Goal: Task Accomplishment & Management: Manage account settings

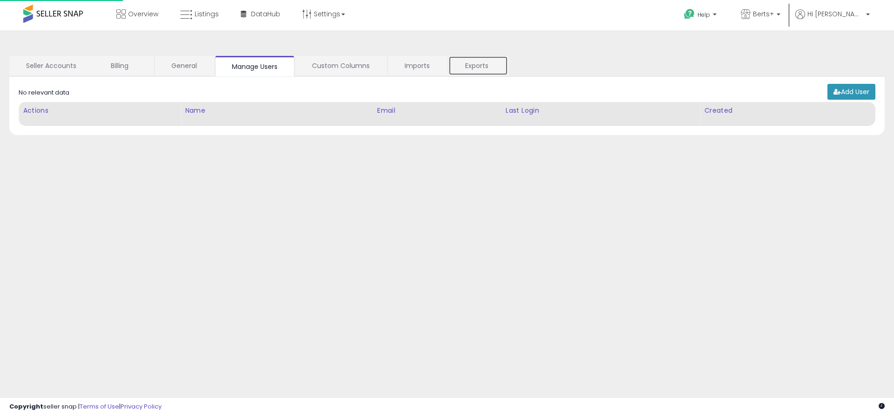
click at [478, 66] on link "Exports" at bounding box center [478, 66] width 60 height 20
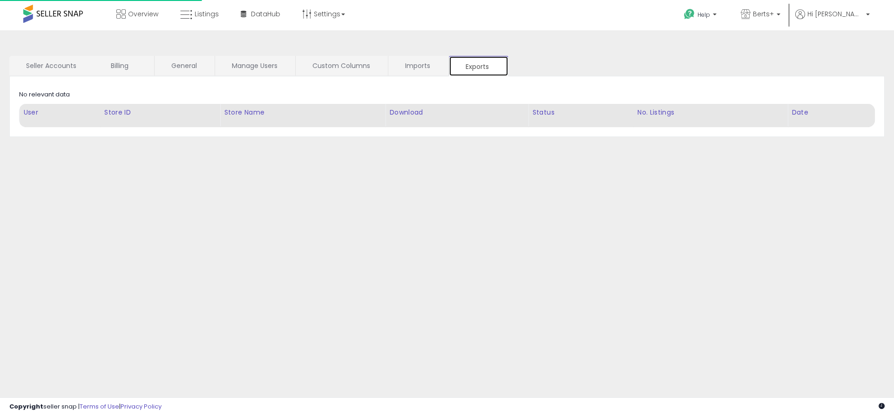
click at [478, 66] on link "Exports" at bounding box center [479, 66] width 60 height 20
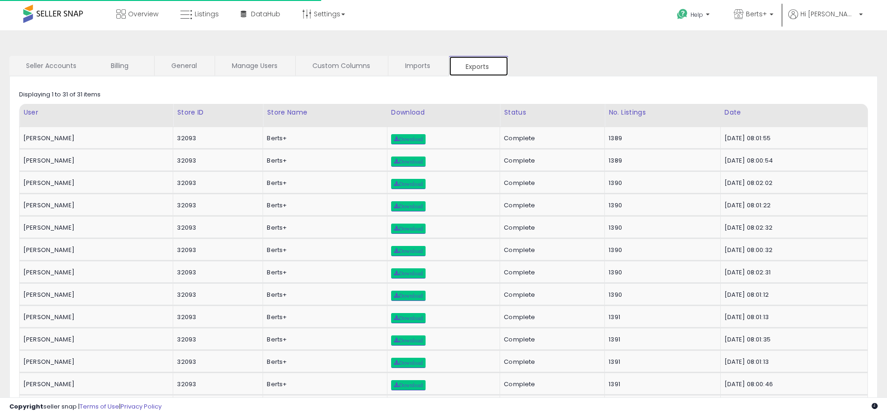
click at [478, 66] on link "Exports" at bounding box center [479, 66] width 60 height 20
